Goal: Book appointment/travel/reservation

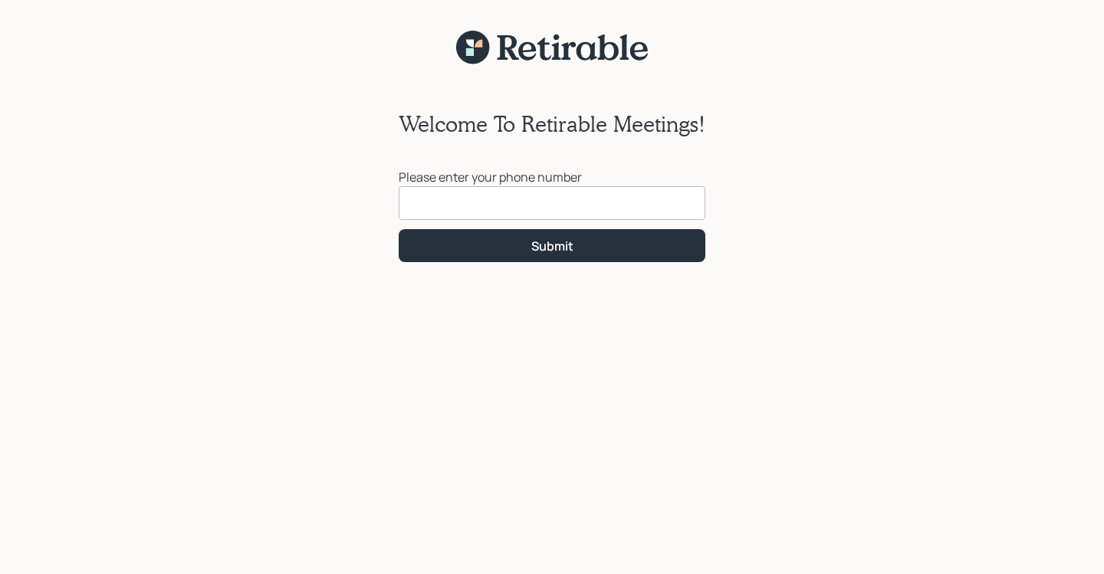
click at [509, 209] on input at bounding box center [552, 203] width 307 height 34
type input "[PHONE_NUMBER]"
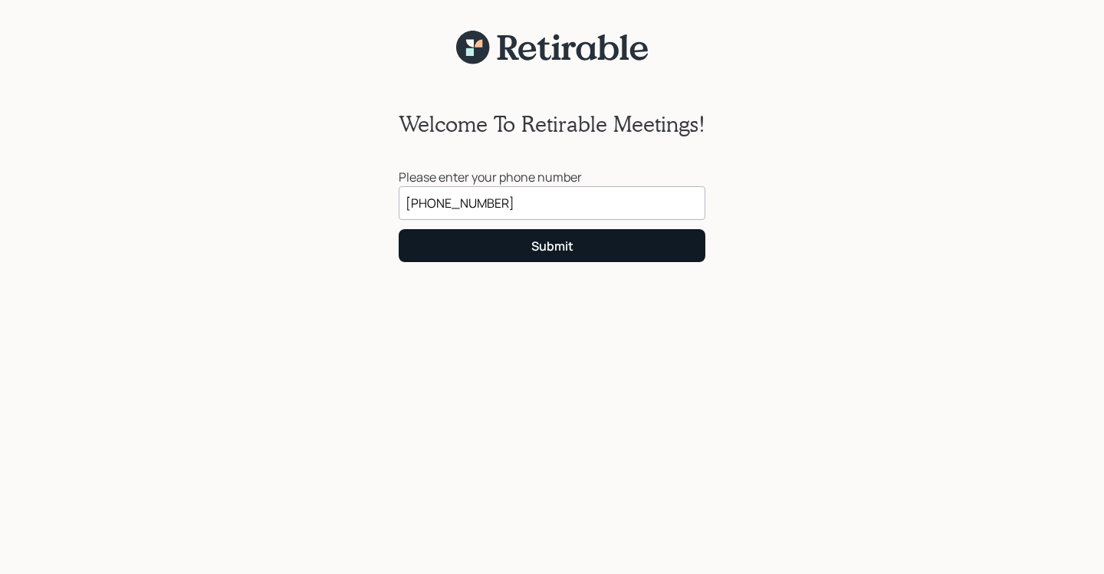
click at [563, 244] on div "Submit" at bounding box center [552, 246] width 42 height 17
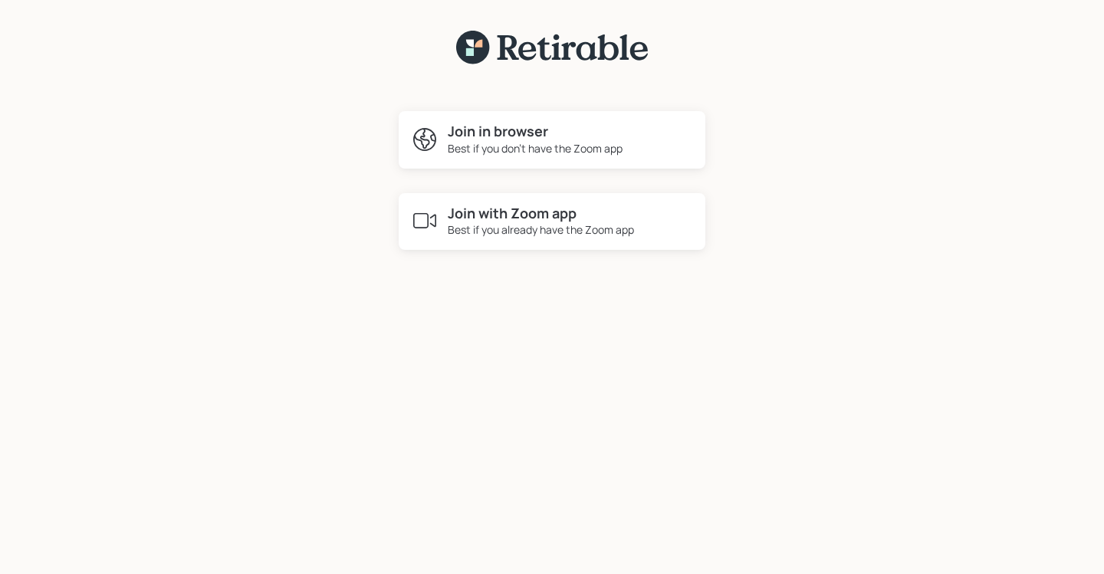
click at [440, 127] on div "Join in browser Best if you don't have the Zoom app" at bounding box center [552, 140] width 307 height 58
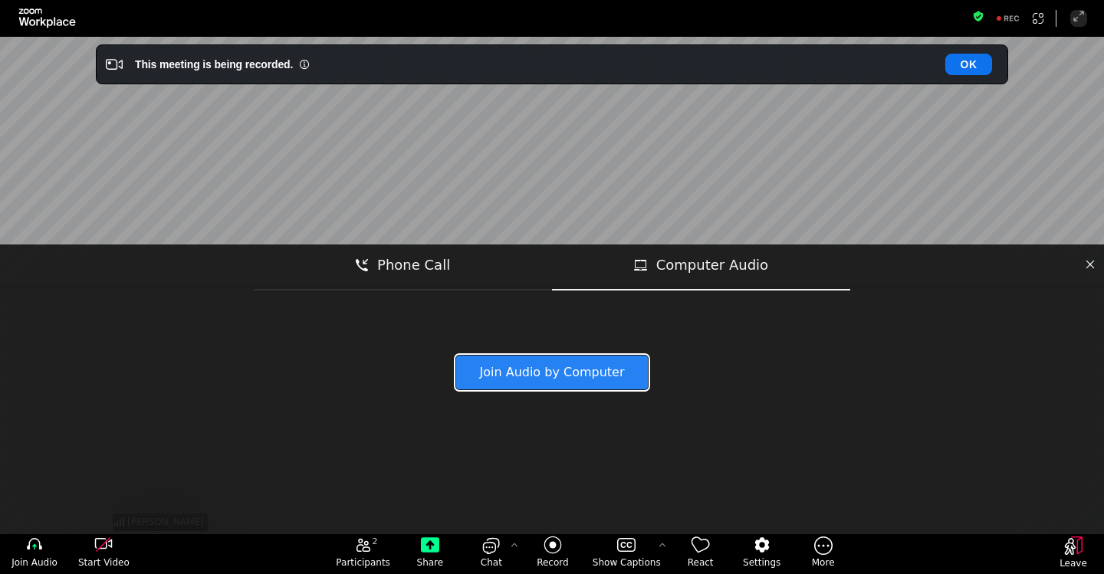
click at [561, 376] on button "Join Audio by Computer" at bounding box center [552, 373] width 192 height 34
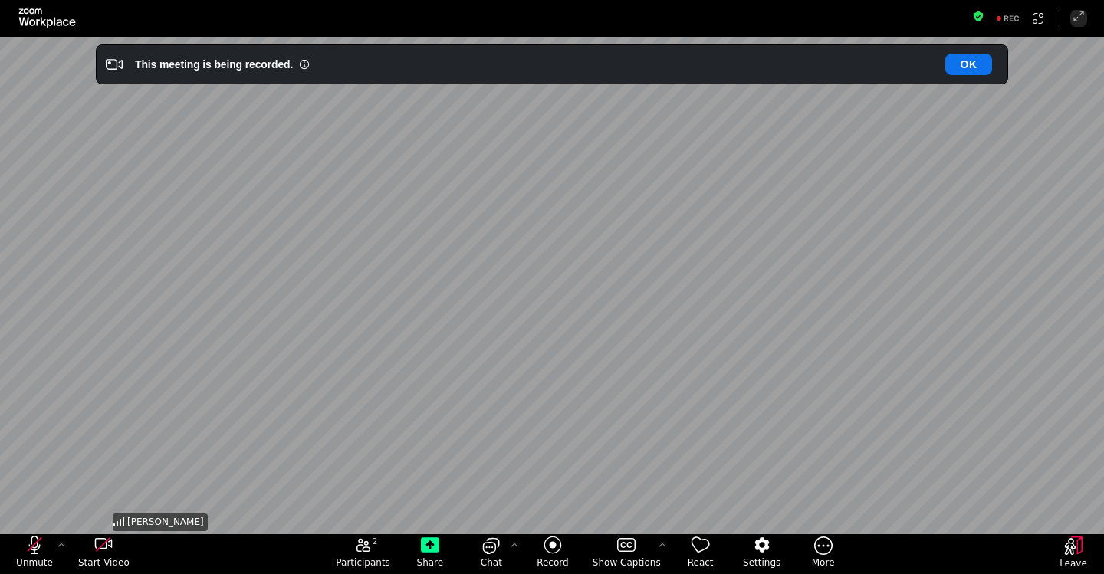
click at [40, 545] on div "The host would like you to unmute Stay Muted Unmute" at bounding box center [552, 287] width 1104 height 574
click at [34, 551] on div "The host would like you to unmute Stay Muted Unmute" at bounding box center [552, 287] width 1104 height 574
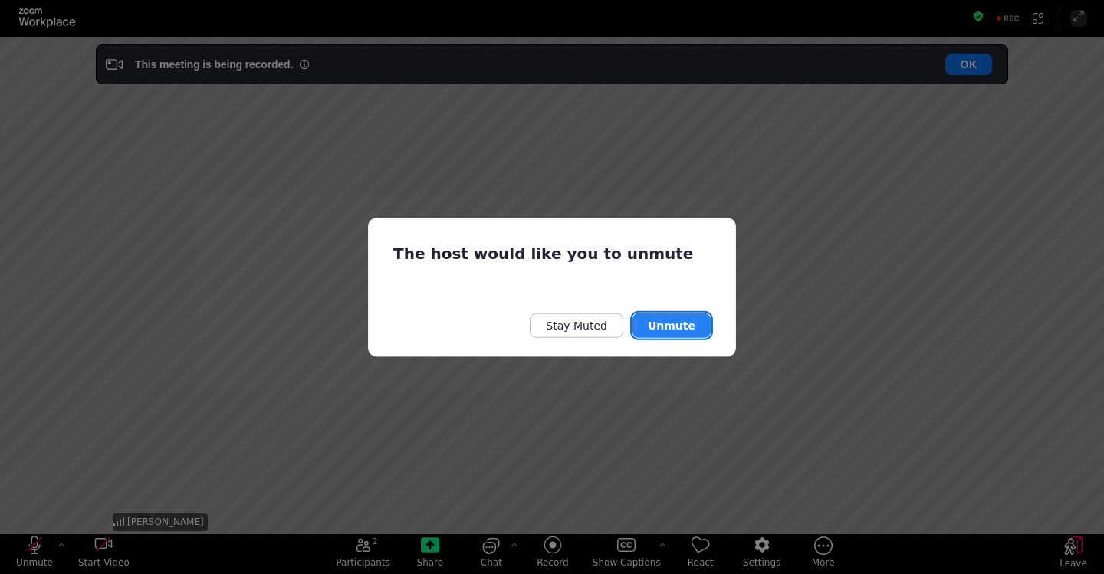
click at [672, 324] on button "Unmute" at bounding box center [672, 326] width 78 height 25
